Goal: Ask a question

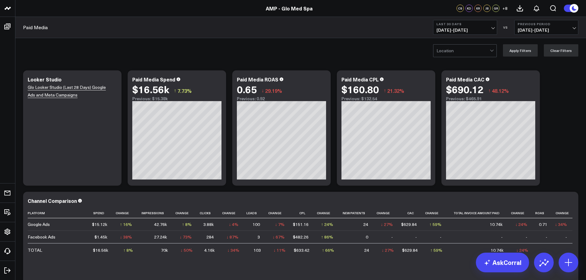
click at [489, 53] on div at bounding box center [462, 51] width 53 height 12
click at [461, 75] on div "[GEOGRAPHIC_DATA]" at bounding box center [464, 76] width 63 height 12
click at [520, 50] on button "Apply Filters" at bounding box center [520, 50] width 35 height 12
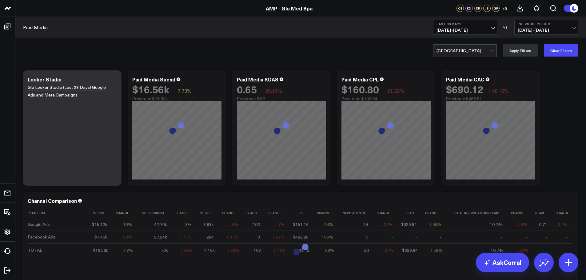
click at [493, 28] on span "[DATE] - [DATE]" at bounding box center [464, 30] width 57 height 5
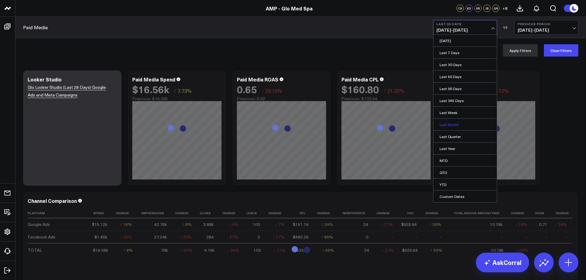
click at [454, 122] on link "Last Month" at bounding box center [464, 125] width 63 height 12
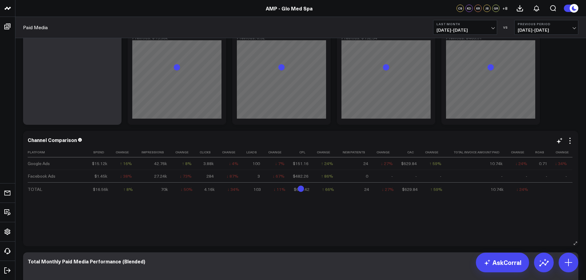
scroll to position [61, 0]
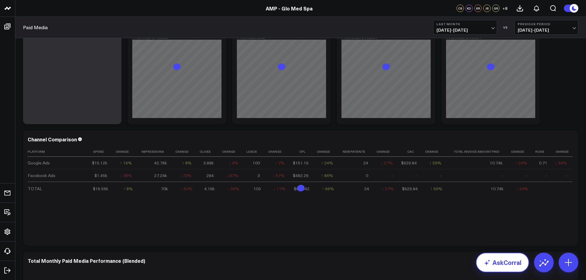
click at [504, 258] on link "AskCorral" at bounding box center [502, 263] width 53 height 20
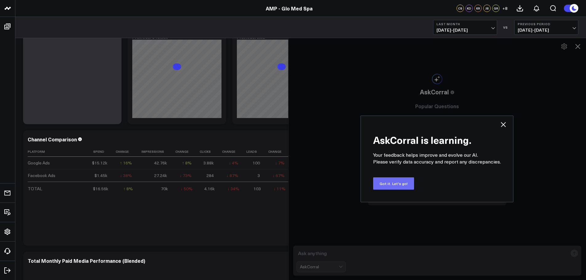
click at [401, 182] on button "Got it. Let's go!" at bounding box center [393, 183] width 41 height 12
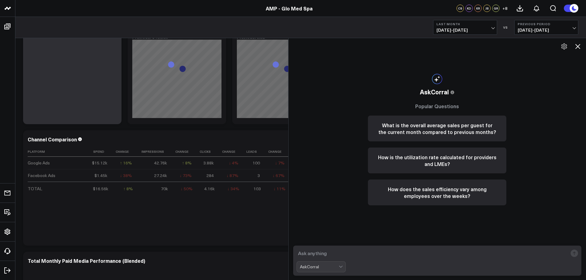
click at [328, 253] on textarea at bounding box center [431, 253] width 271 height 11
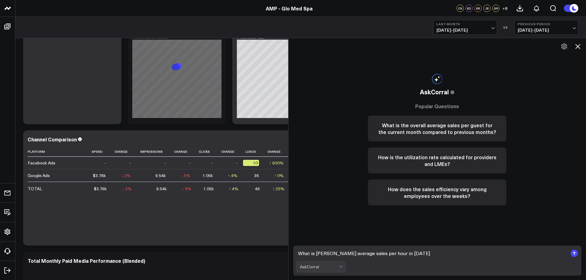
type textarea "What is [PERSON_NAME] average sales per hour in [DATE]?"
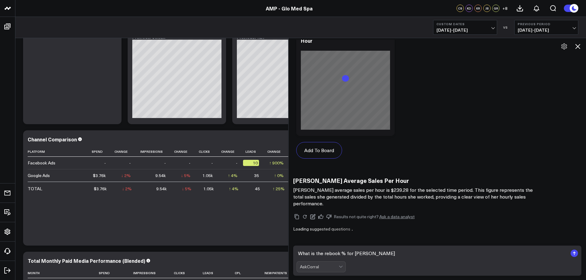
scroll to position [438, 0]
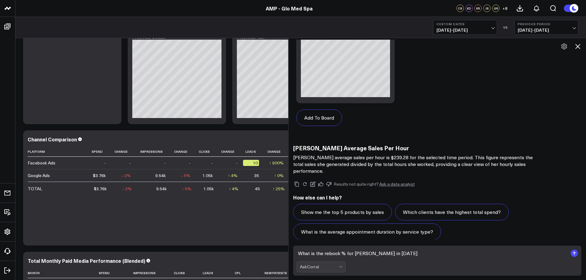
type textarea "What is the rebook % for [PERSON_NAME] in [DATE]?"
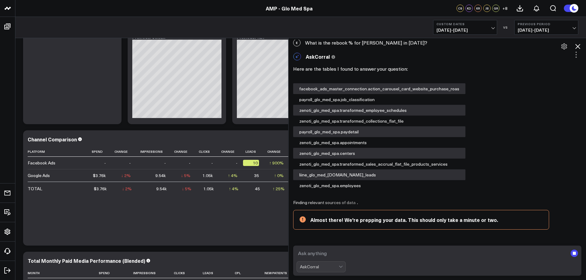
scroll to position [602, 0]
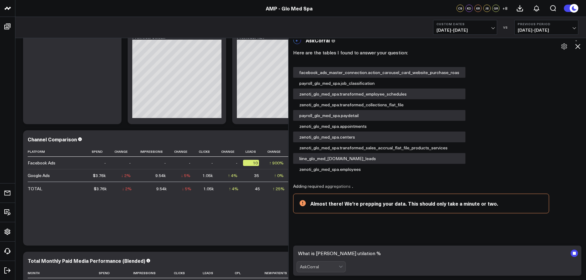
drag, startPoint x: 353, startPoint y: 254, endPoint x: 450, endPoint y: 232, distance: 100.3
click at [450, 232] on div "E What is [PERSON_NAME] average sales per hour in [DATE]? AskCorral This featur…" at bounding box center [437, 140] width 298 height 200
click at [352, 253] on textarea "What is [PERSON_NAME] utilation %" at bounding box center [431, 253] width 271 height 11
click at [357, 254] on textarea "What is [PERSON_NAME] utilation %" at bounding box center [431, 253] width 271 height 11
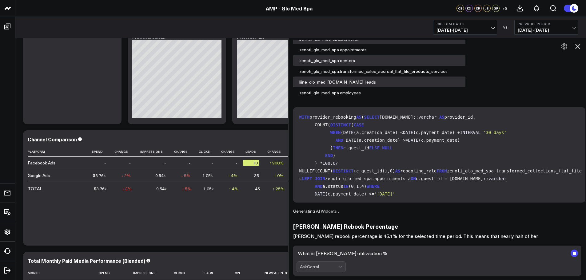
scroll to position [686, 0]
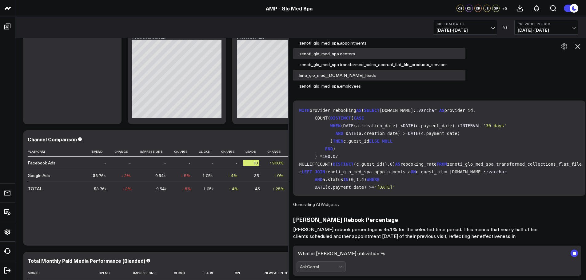
click at [382, 252] on textarea "What is [PERSON_NAME] utilization %" at bounding box center [431, 253] width 271 height 11
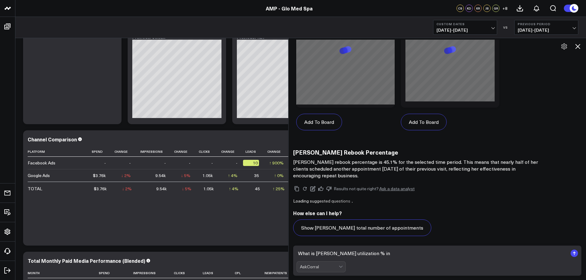
scroll to position [1053, 0]
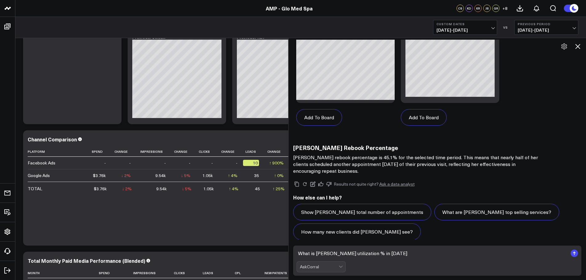
type textarea "What is [PERSON_NAME] utilization % in [DATE]?"
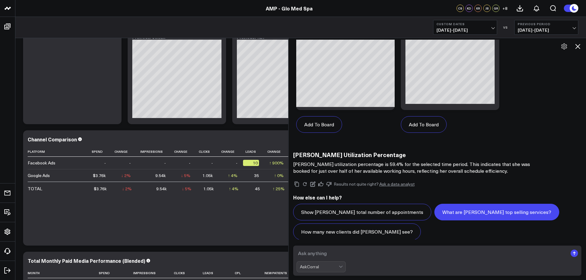
scroll to position [92, 0]
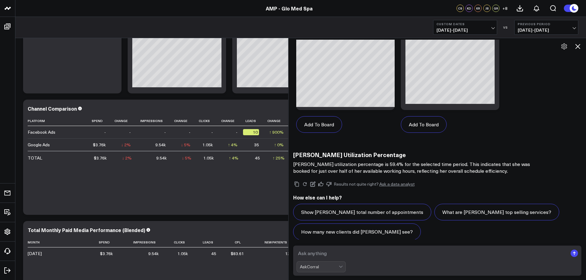
click at [346, 254] on textarea at bounding box center [431, 253] width 271 height 11
type textarea "What is [PERSON_NAME] utilization % for [DATE]?"
click at [575, 253] on rect "submit" at bounding box center [573, 253] width 7 height 7
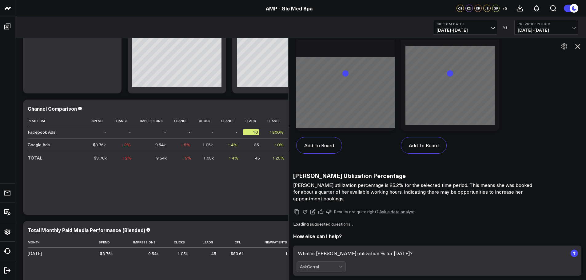
scroll to position [2222, 0]
